Goal: Information Seeking & Learning: Learn about a topic

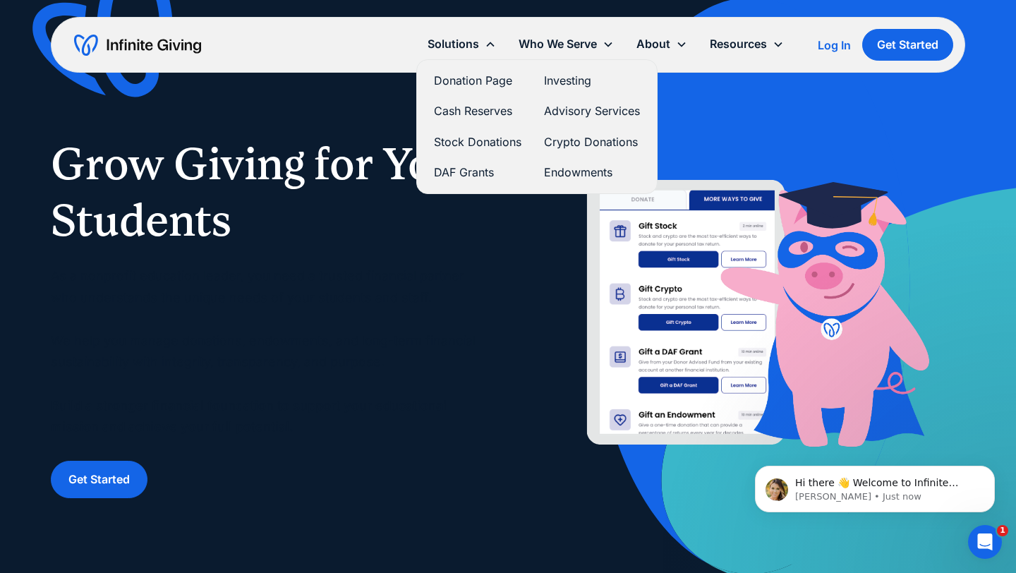
click at [483, 140] on link "Stock Donations" at bounding box center [478, 142] width 88 height 19
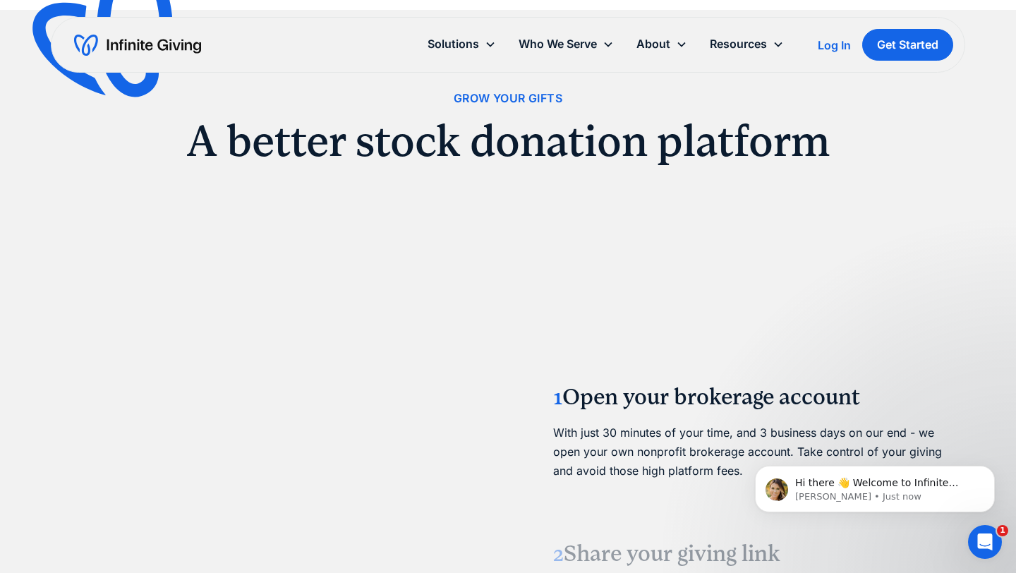
scroll to position [1409, 0]
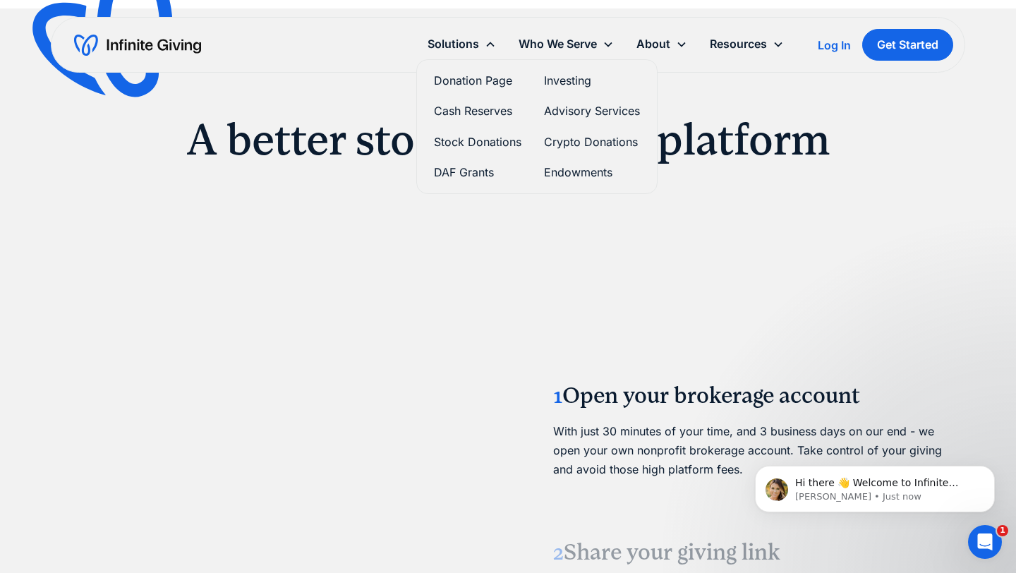
click at [471, 83] on link "Donation Page" at bounding box center [478, 80] width 88 height 19
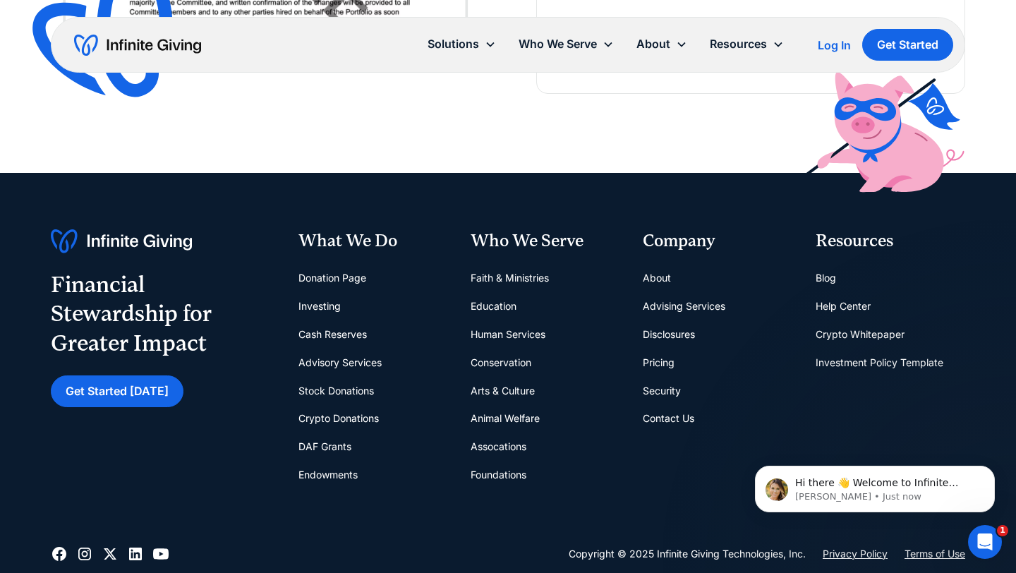
scroll to position [2987, 0]
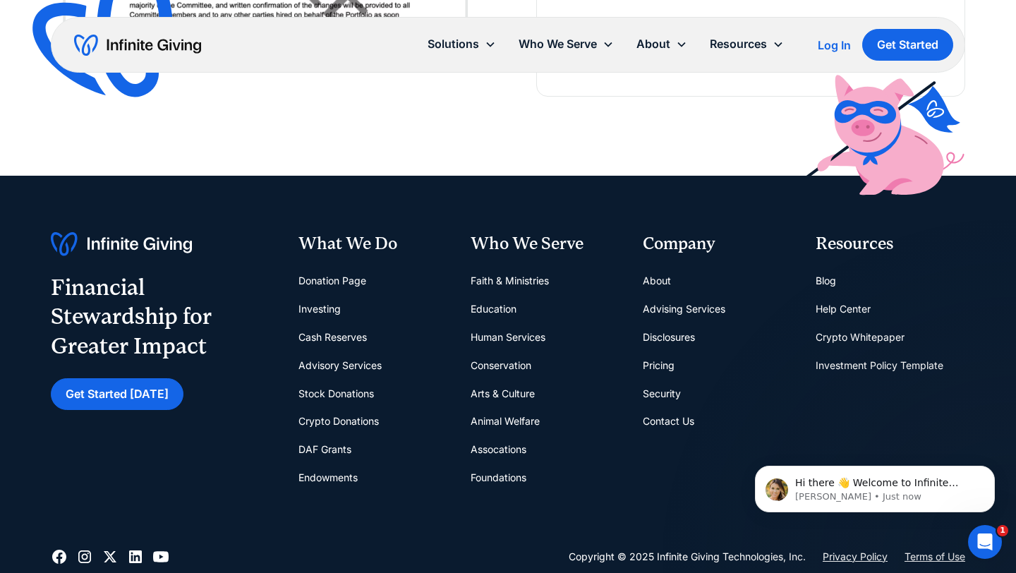
click at [343, 476] on link "Endowments" at bounding box center [328, 478] width 59 height 28
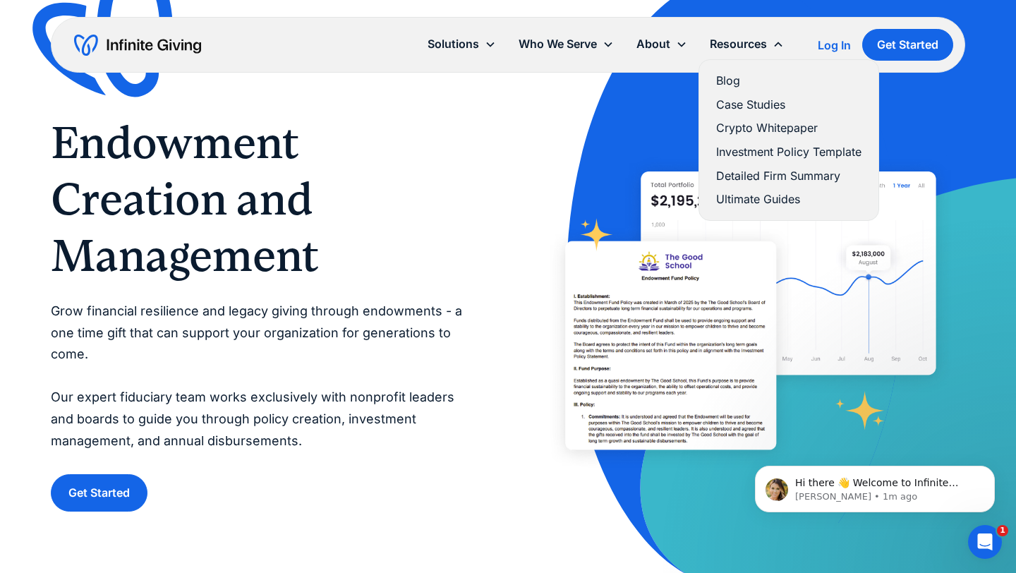
click at [732, 202] on link "Ultimate Guides" at bounding box center [788, 199] width 145 height 19
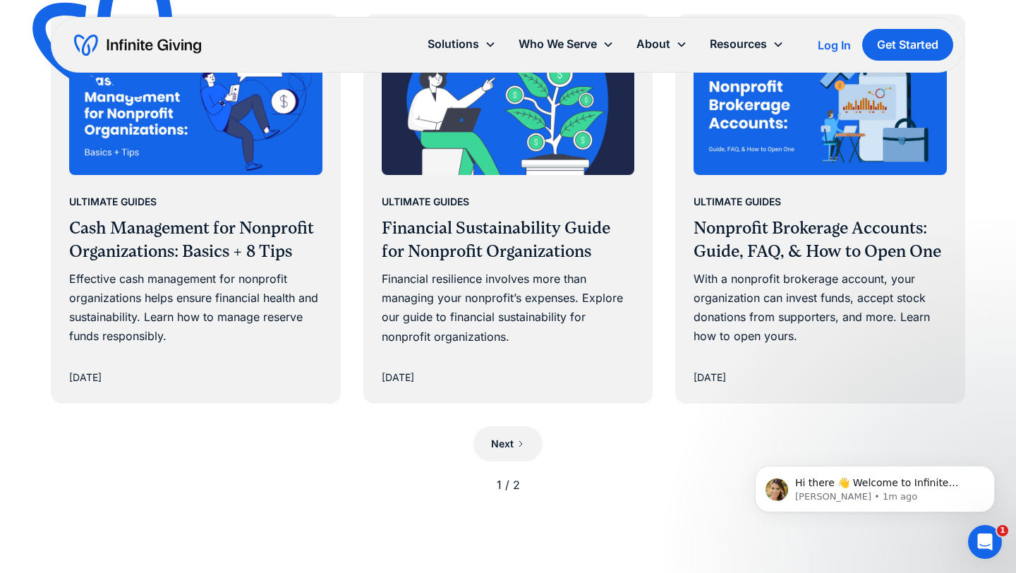
scroll to position [1277, 0]
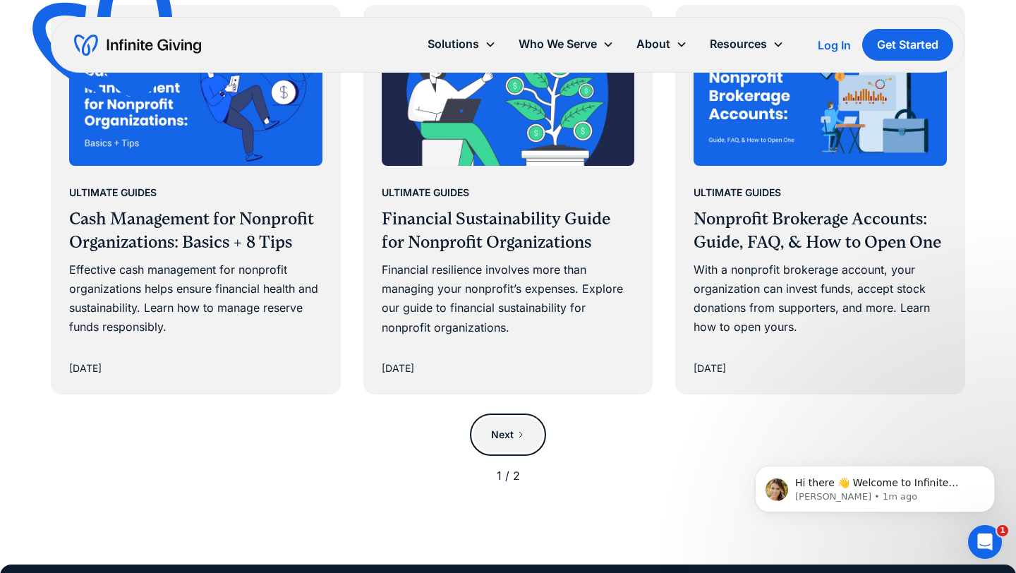
click at [524, 434] on icon "Next Page" at bounding box center [521, 435] width 8 height 8
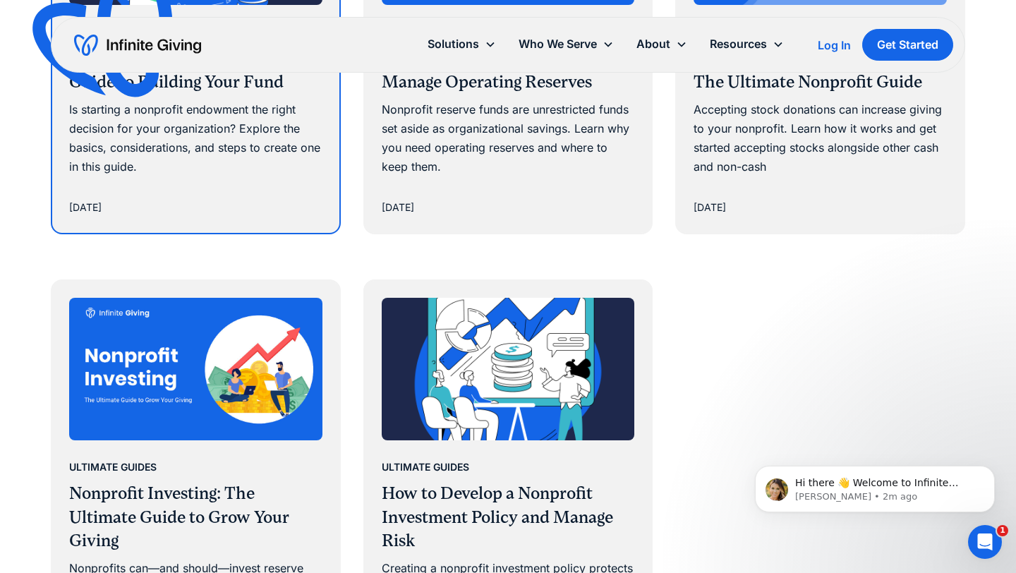
scroll to position [945, 0]
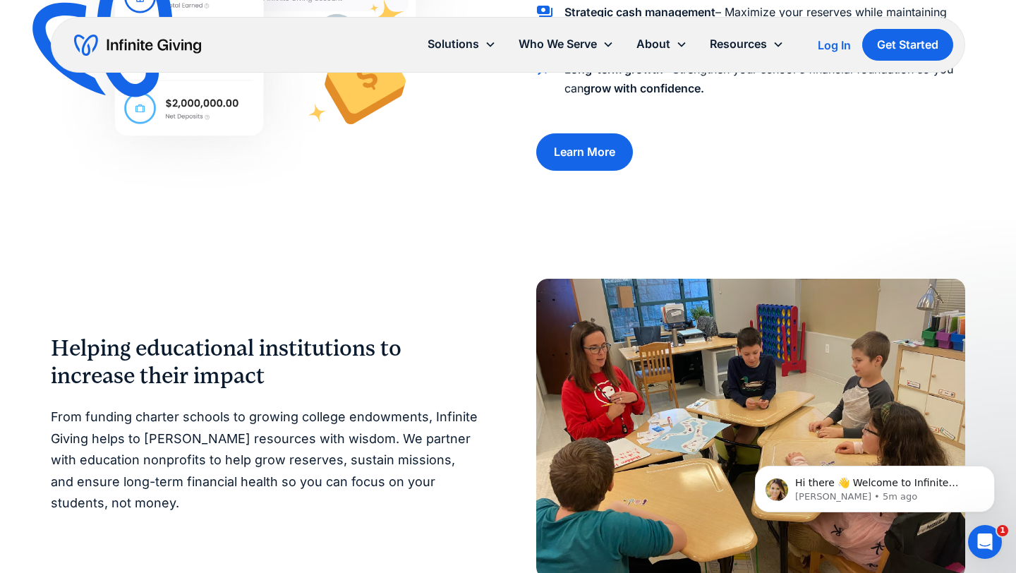
scroll to position [943, 0]
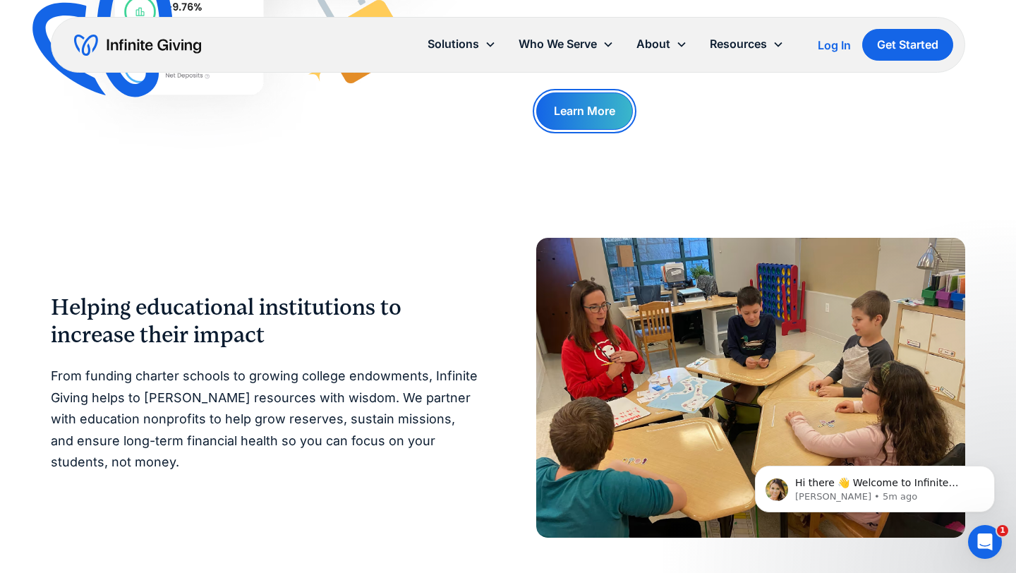
click at [581, 114] on link "Learn More" at bounding box center [584, 110] width 97 height 37
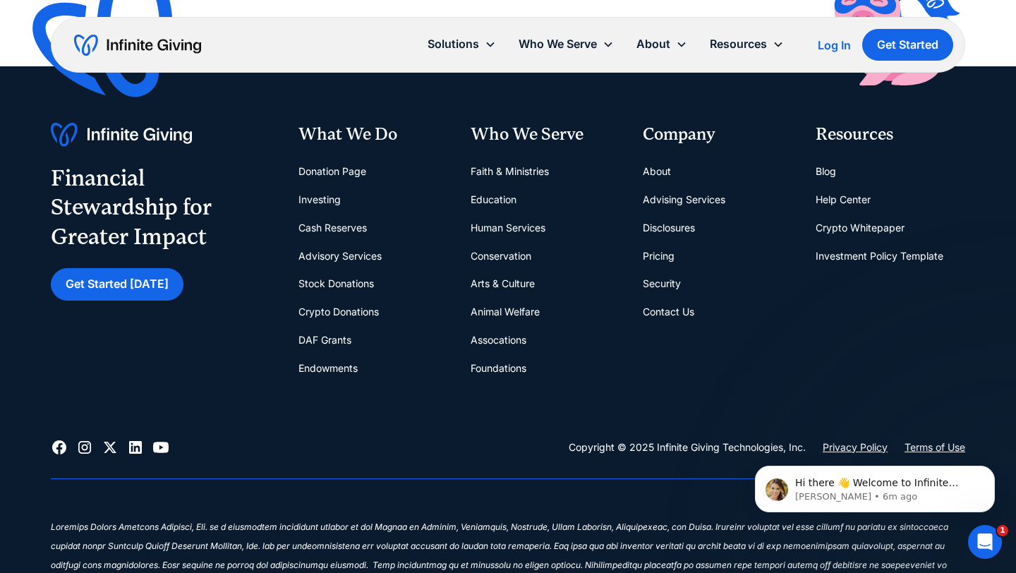
scroll to position [3697, 0]
